Goal: Task Accomplishment & Management: Use online tool/utility

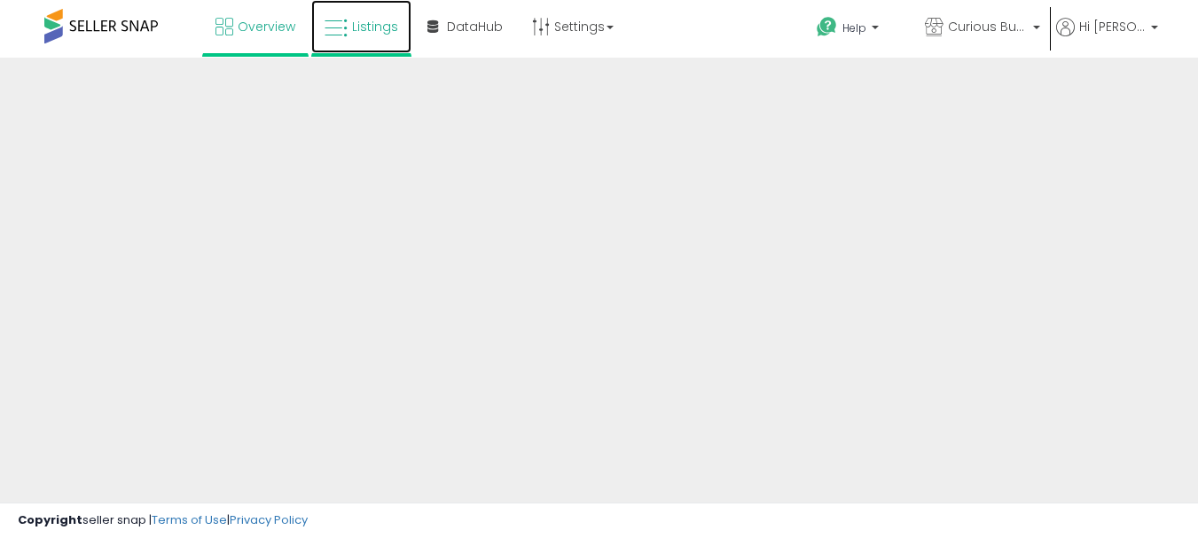
click at [348, 28] on icon at bounding box center [336, 28] width 23 height 23
click at [382, 26] on span "Listings" at bounding box center [375, 27] width 46 height 18
click at [387, 30] on span "Listings" at bounding box center [375, 27] width 46 height 18
click at [388, 37] on link "Listings" at bounding box center [361, 26] width 100 height 53
click at [387, 37] on link "Listings" at bounding box center [361, 26] width 100 height 53
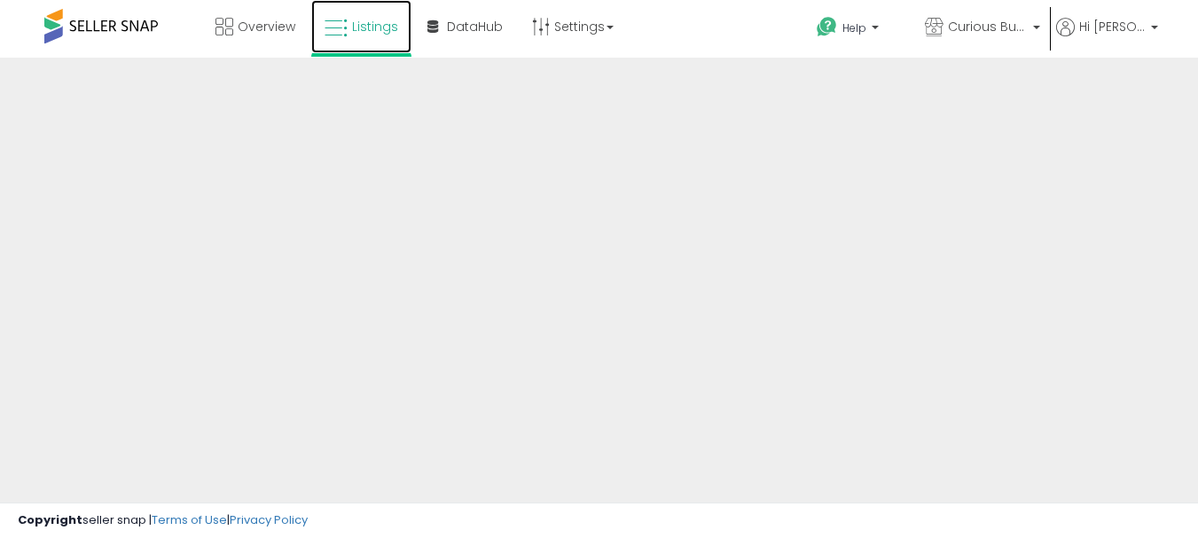
click at [387, 37] on link "Listings" at bounding box center [361, 26] width 100 height 53
click at [398, 22] on span "Listings" at bounding box center [375, 27] width 46 height 18
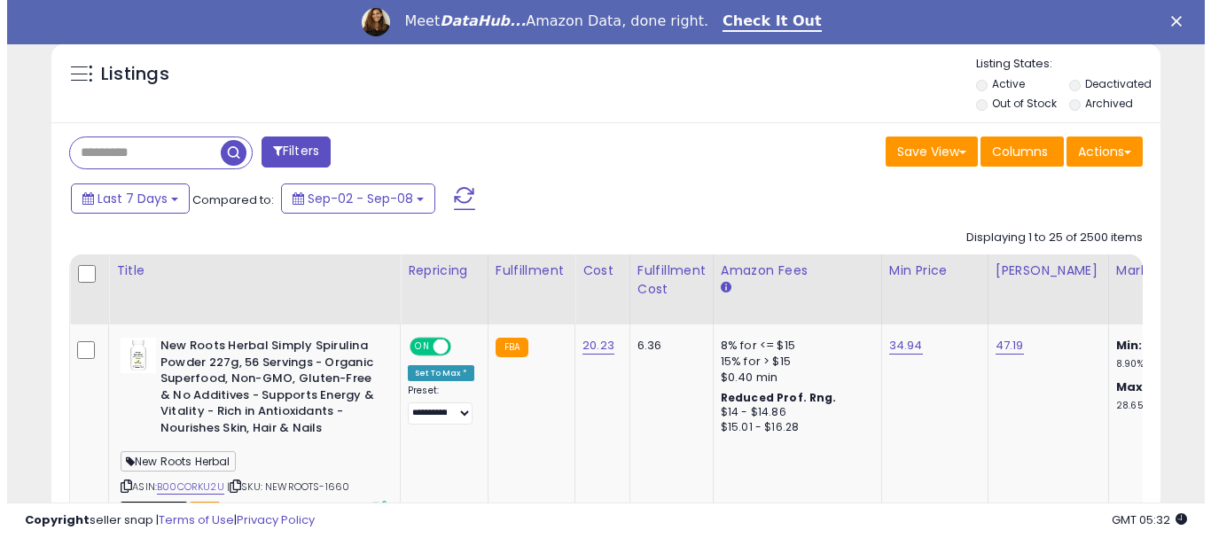
scroll to position [532, 0]
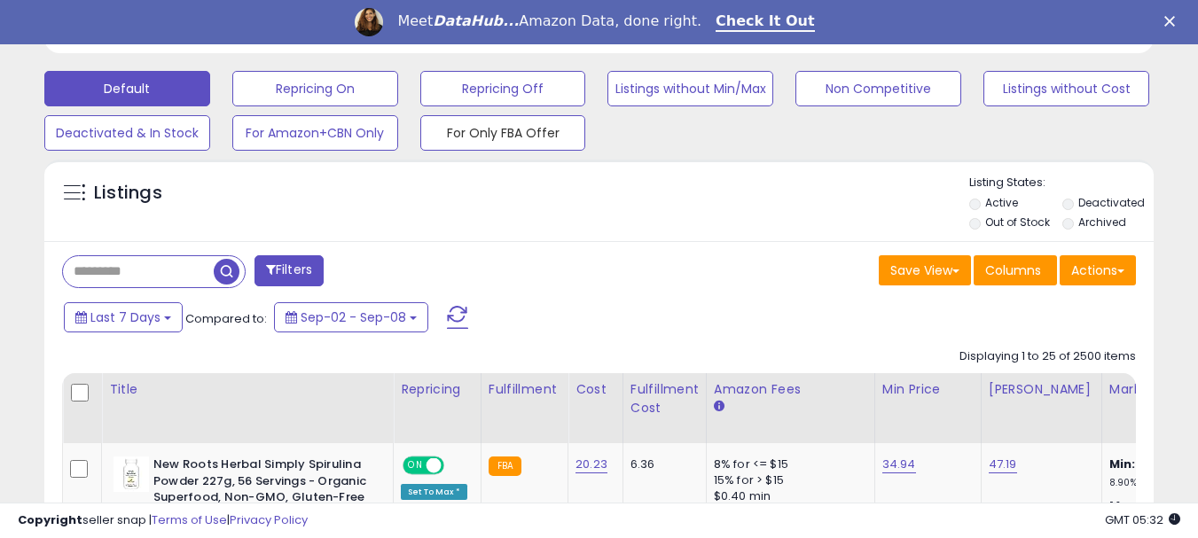
click at [500, 137] on button "For Only FBA Offer" at bounding box center [503, 132] width 166 height 35
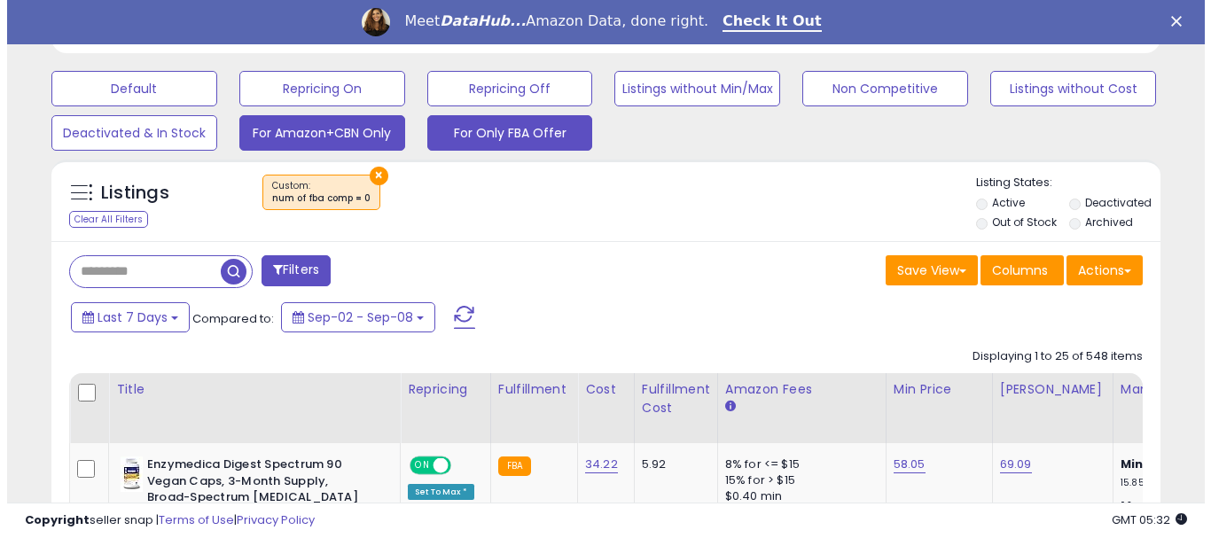
scroll to position [364, 642]
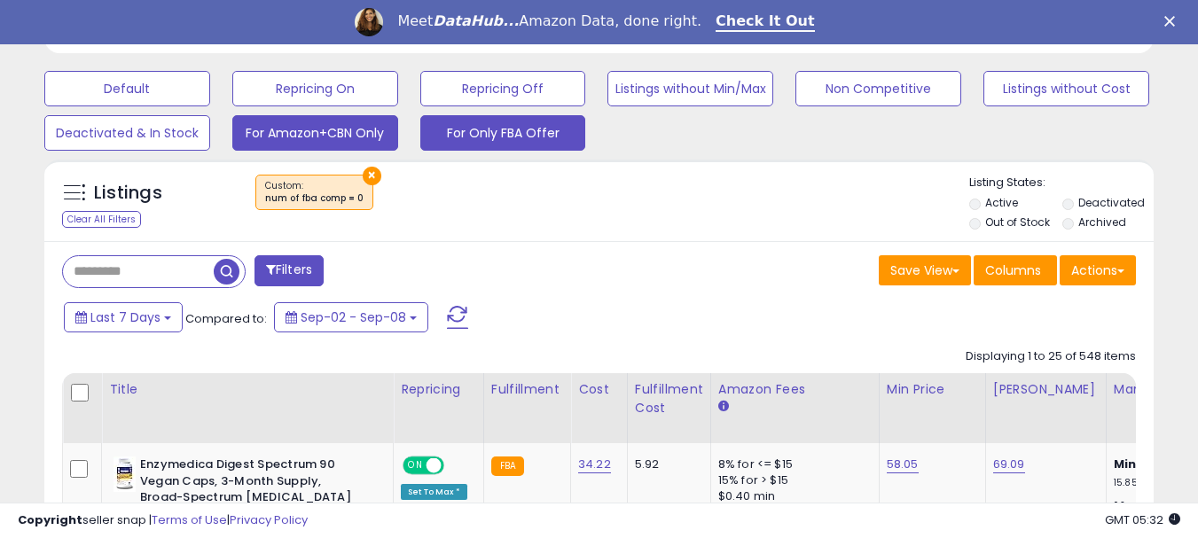
click at [332, 141] on button "For Amazon+CBN Only" at bounding box center [315, 132] width 166 height 35
